Goal: Navigation & Orientation: Go to known website

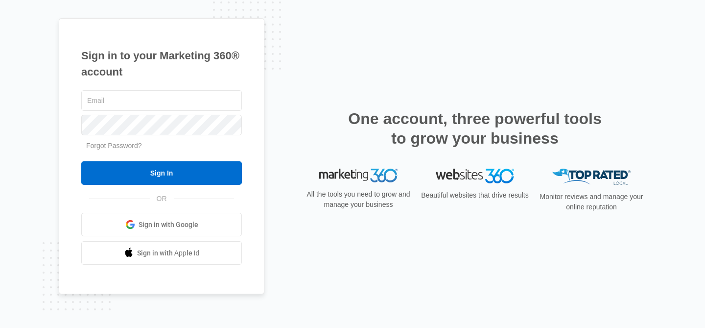
click at [146, 228] on span "Sign in with Google" at bounding box center [169, 224] width 60 height 10
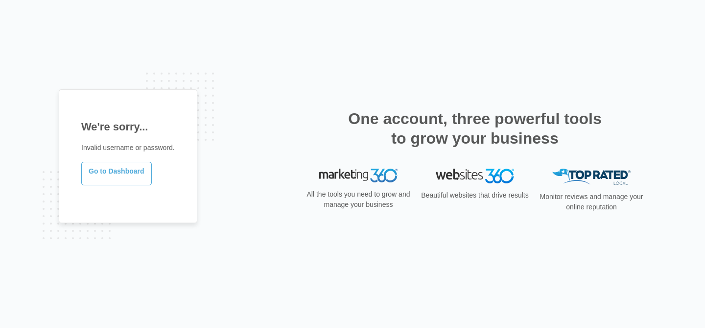
click at [126, 184] on link "Go to Dashboard" at bounding box center [116, 174] width 71 height 24
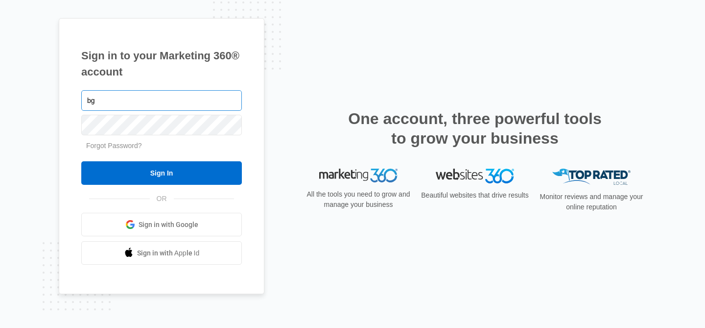
type input "bgarnett0281@gmail.com"
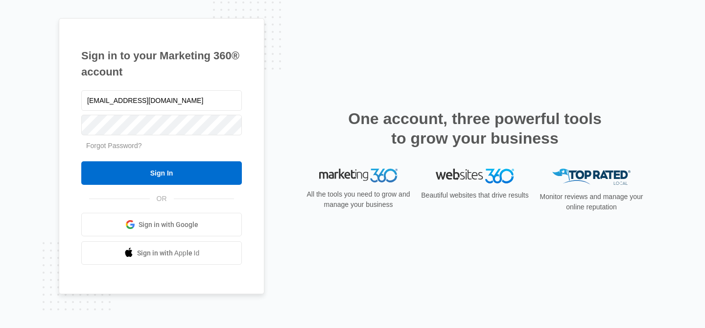
click at [119, 151] on form "bgarnett0281@gmail.com Forgot Password? Sign In" at bounding box center [161, 136] width 161 height 97
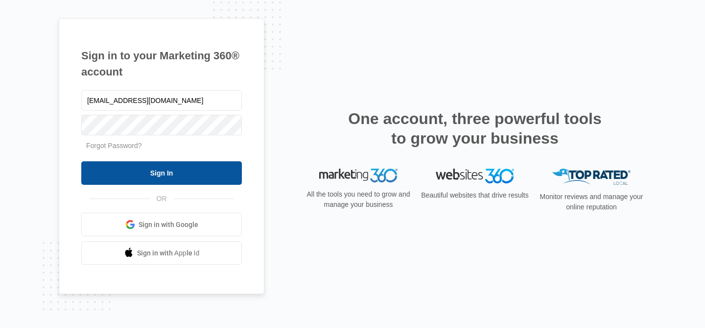
click at [188, 182] on input "Sign In" at bounding box center [161, 173] width 161 height 24
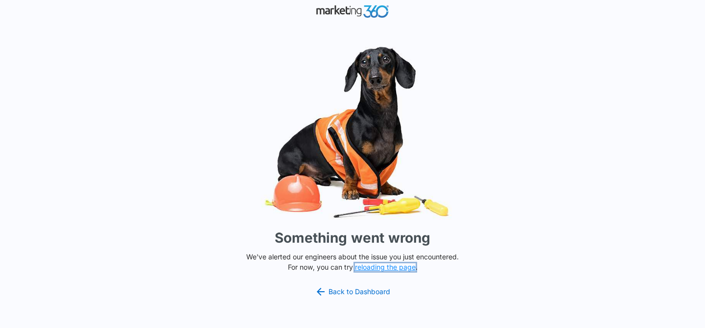
click at [401, 265] on button "reloading the page" at bounding box center [385, 267] width 61 height 8
click at [181, 125] on div "Something went wrong We've alerted our engineers about the issue you just encou…" at bounding box center [352, 164] width 705 height 328
click at [357, 294] on link "Back to Dashboard" at bounding box center [352, 292] width 75 height 12
